Goal: Information Seeking & Learning: Find specific fact

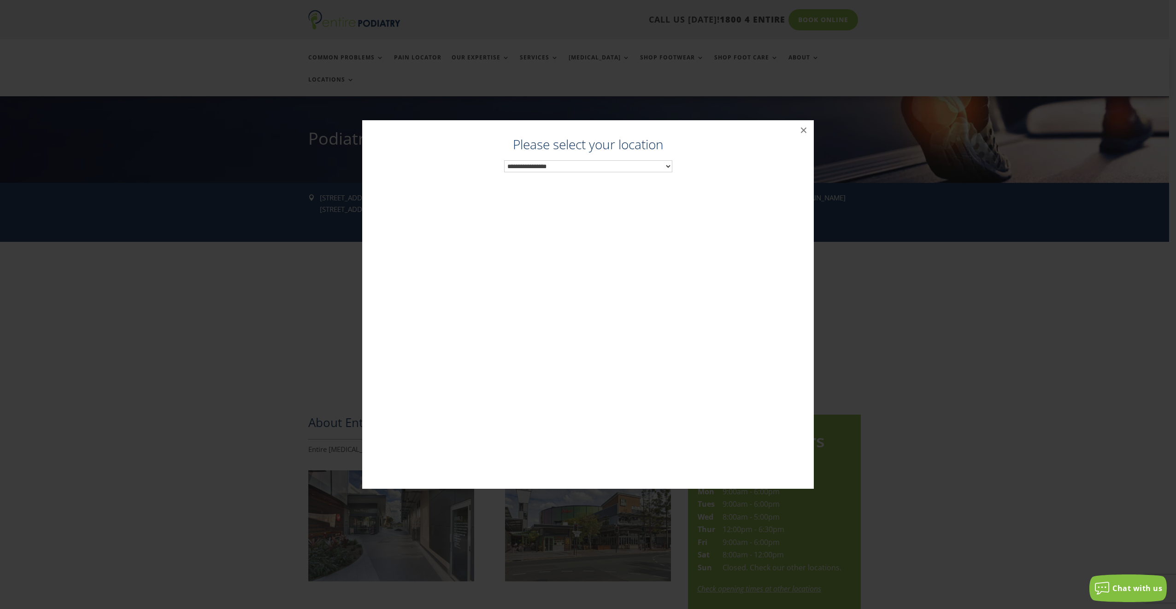
click at [640, 164] on select "**********" at bounding box center [588, 166] width 168 height 12
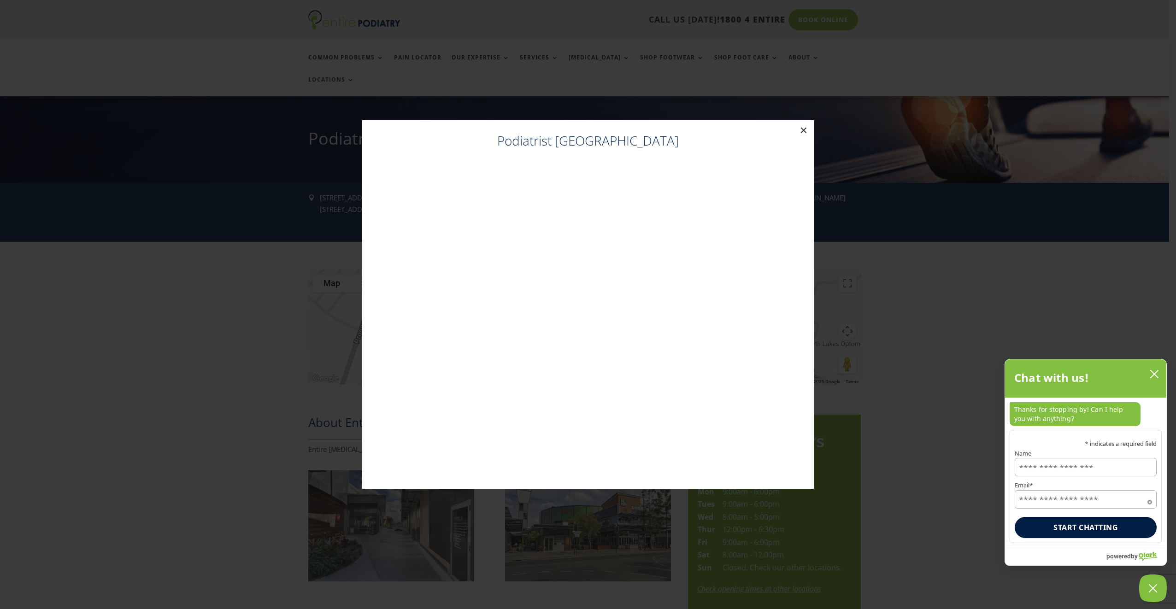
click at [802, 126] on button "×" at bounding box center [804, 130] width 20 height 20
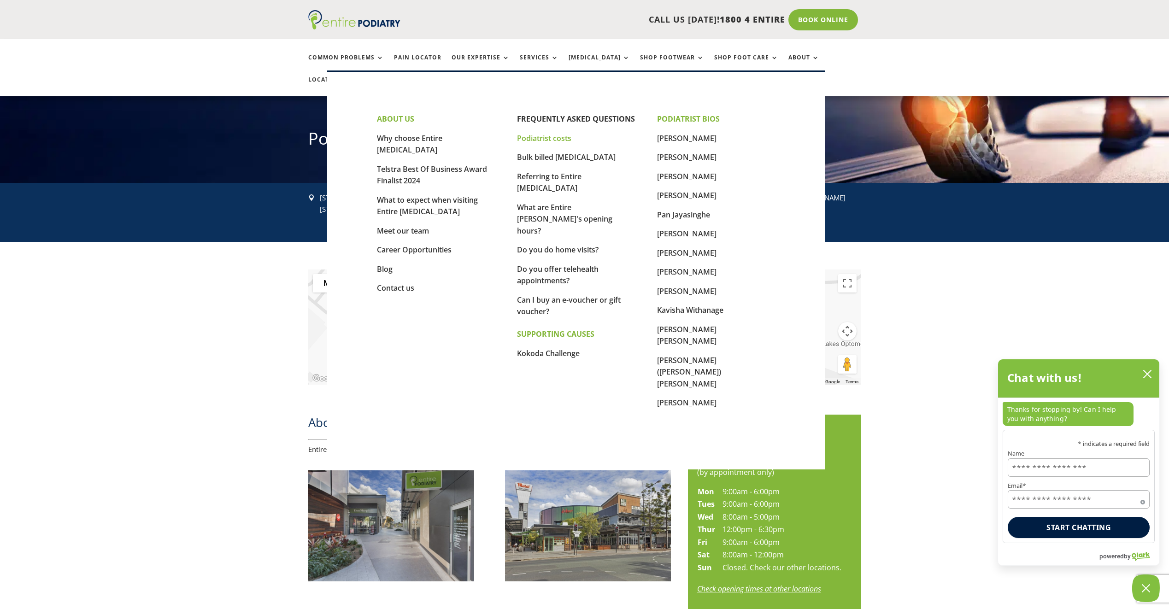
click at [554, 136] on link "Podiatrist costs" at bounding box center [544, 138] width 54 height 10
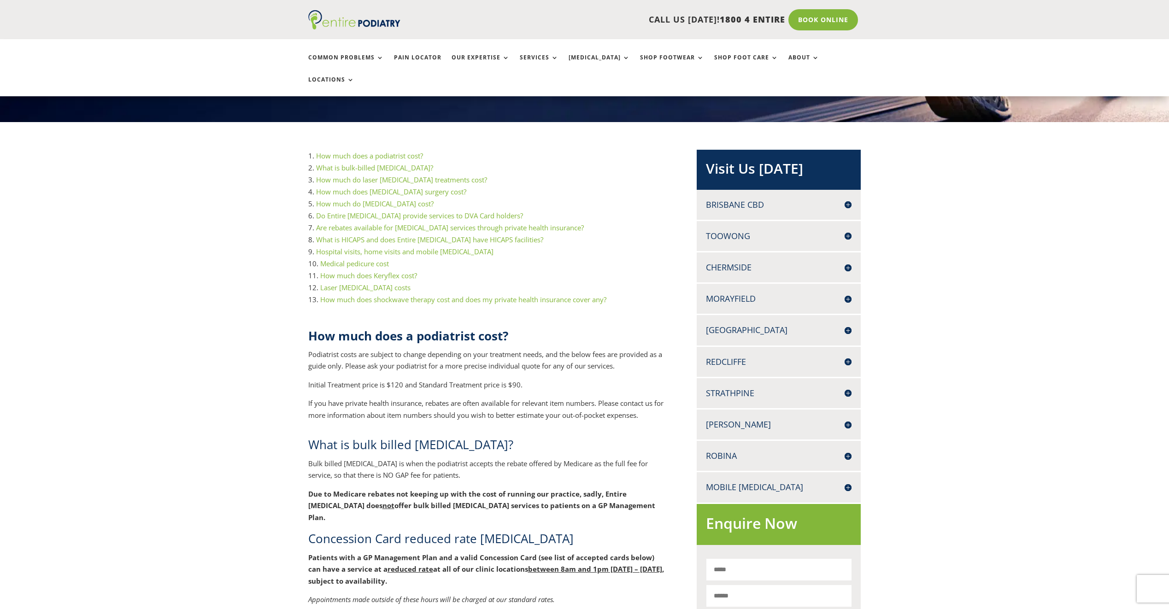
scroll to position [147, 0]
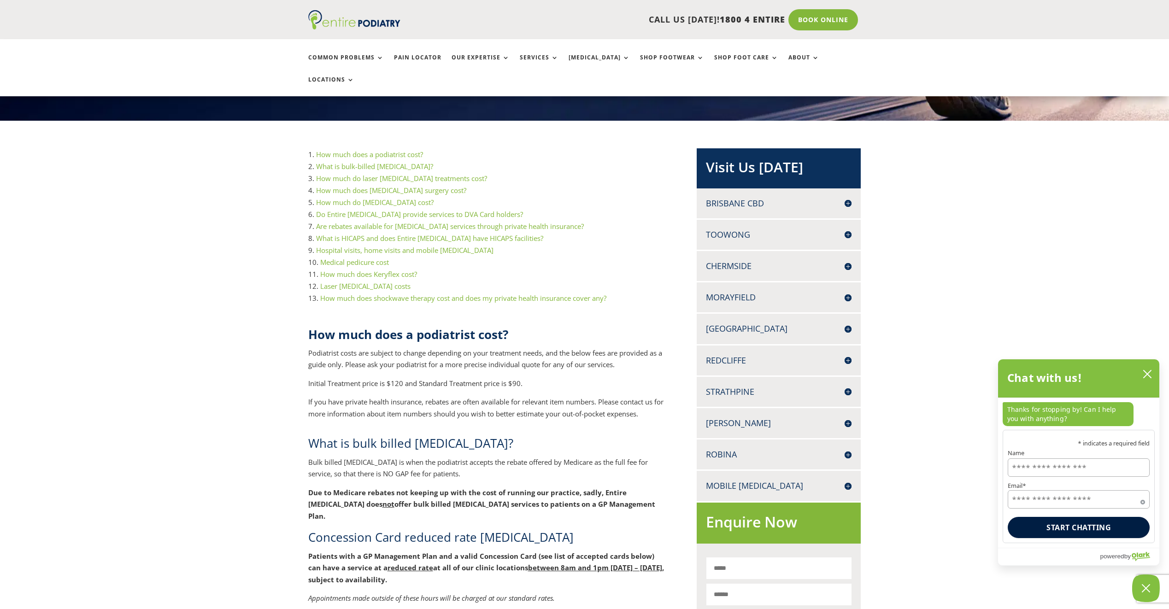
click at [489, 294] on link "How much does shockwave therapy cost and does my private health insurance cover…" at bounding box center [463, 298] width 286 height 9
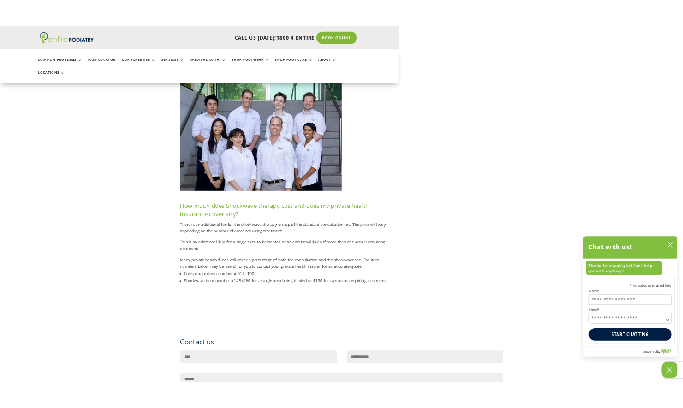
scroll to position [4085, 0]
